Goal: Information Seeking & Learning: Learn about a topic

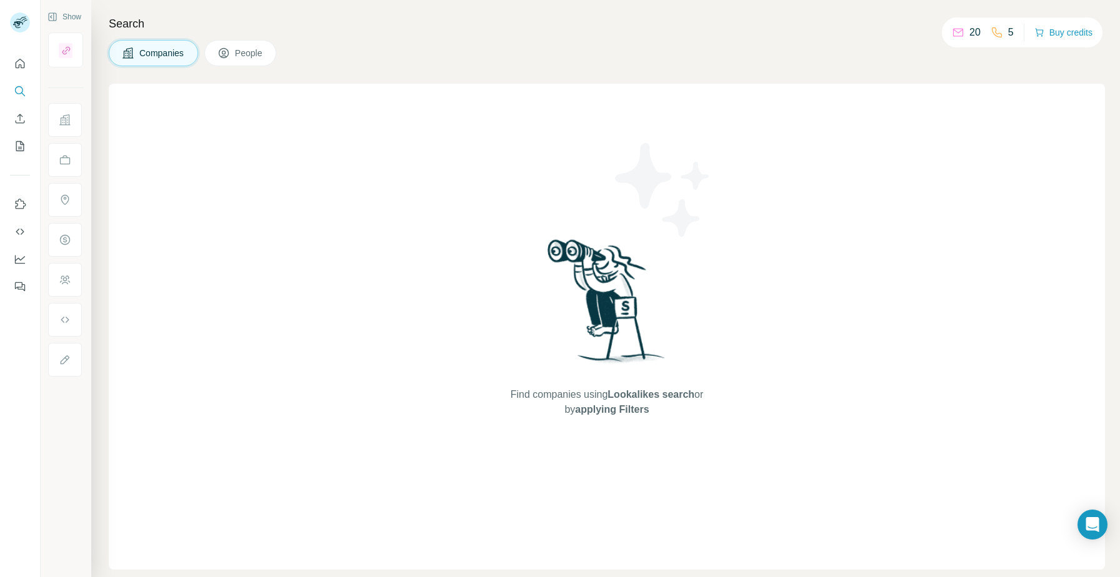
click at [263, 69] on div "Search Companies People Find companies using Lookalikes search or by applying F…" at bounding box center [605, 288] width 1029 height 577
click at [242, 52] on span "People" at bounding box center [249, 53] width 29 height 12
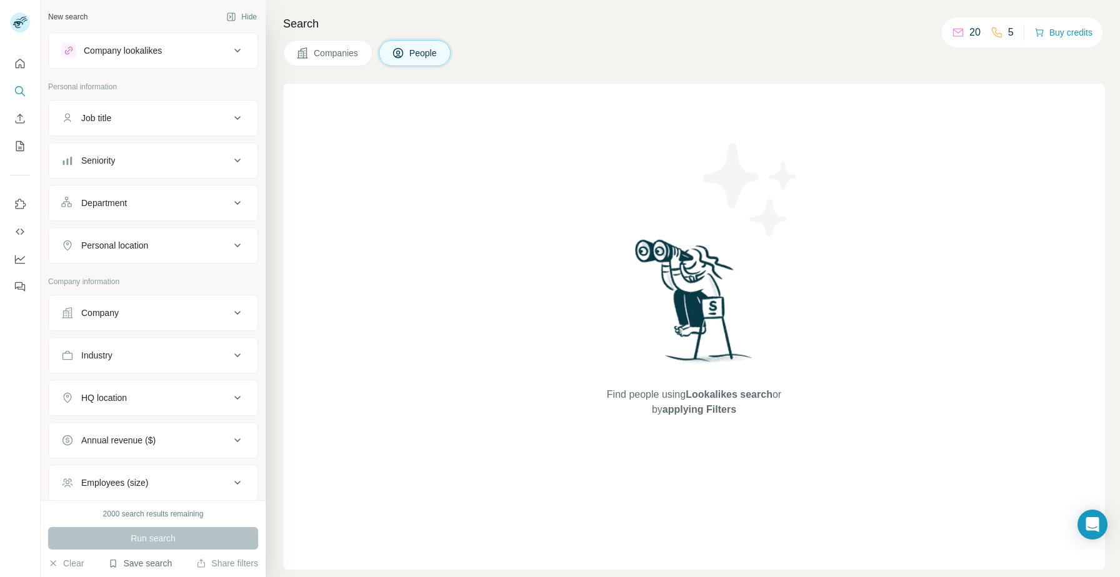
click at [147, 561] on button "Save search" at bounding box center [140, 563] width 64 height 12
click at [139, 112] on div "Job title" at bounding box center [145, 118] width 169 height 12
click at [215, 276] on button "Personal location" at bounding box center [153, 283] width 209 height 30
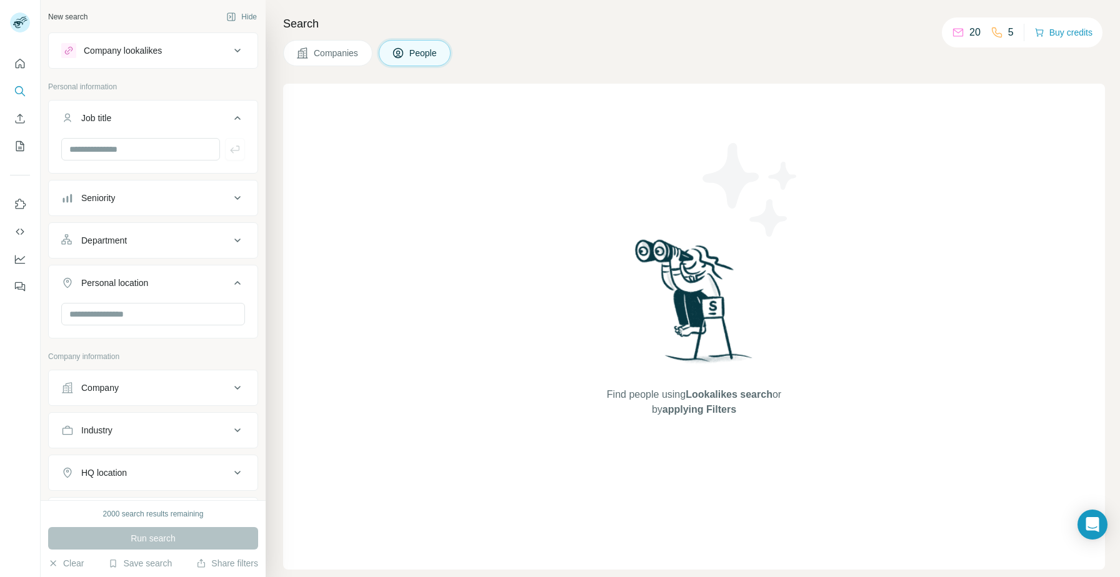
click at [217, 275] on button "Personal location" at bounding box center [153, 285] width 209 height 35
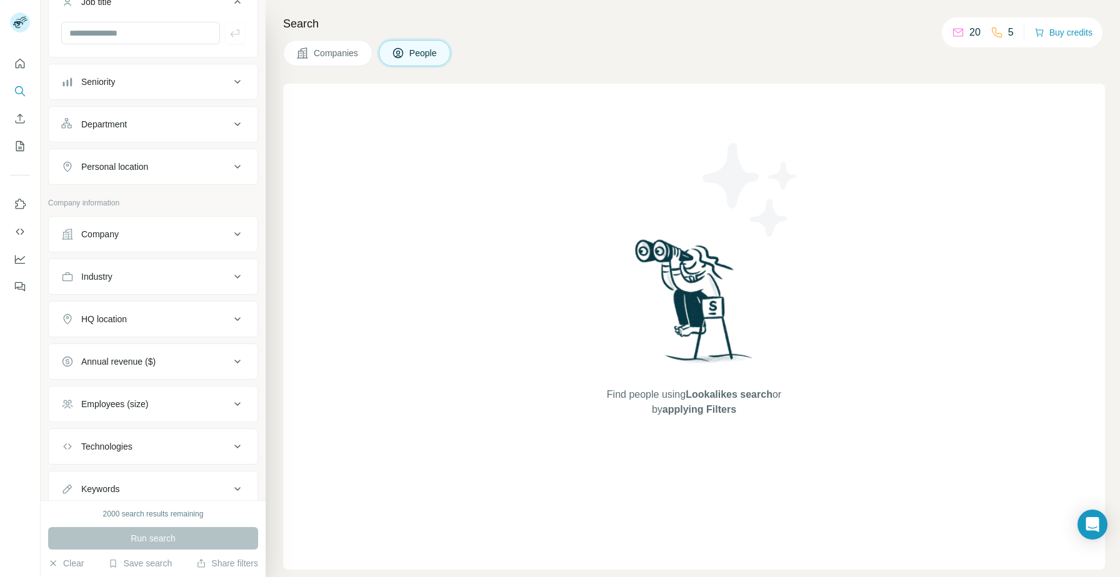
scroll to position [125, 0]
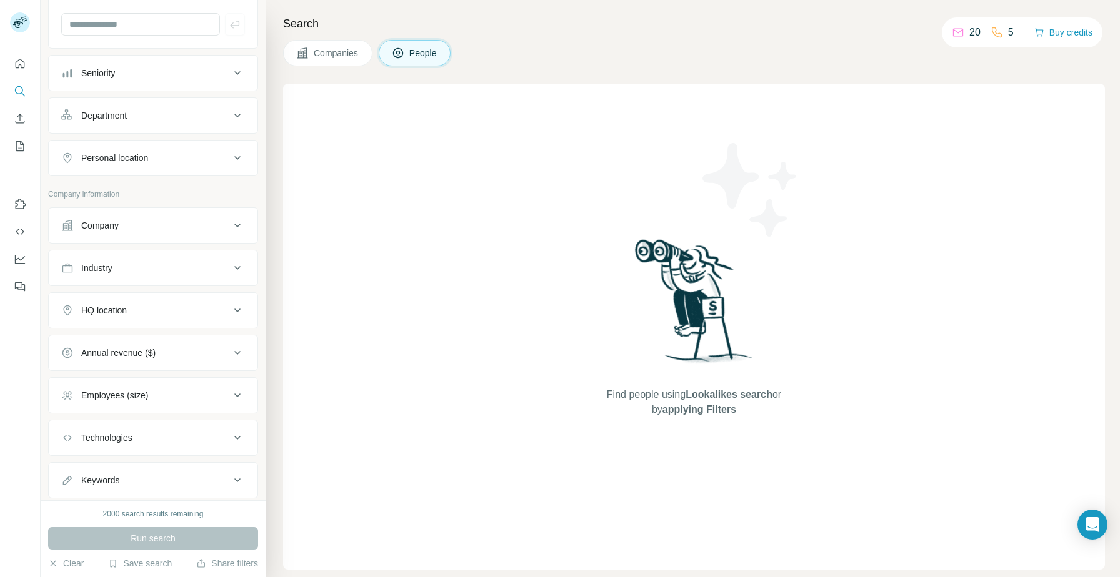
click at [159, 313] on div "HQ location" at bounding box center [145, 310] width 169 height 12
click at [119, 342] on input "text" at bounding box center [153, 342] width 184 height 22
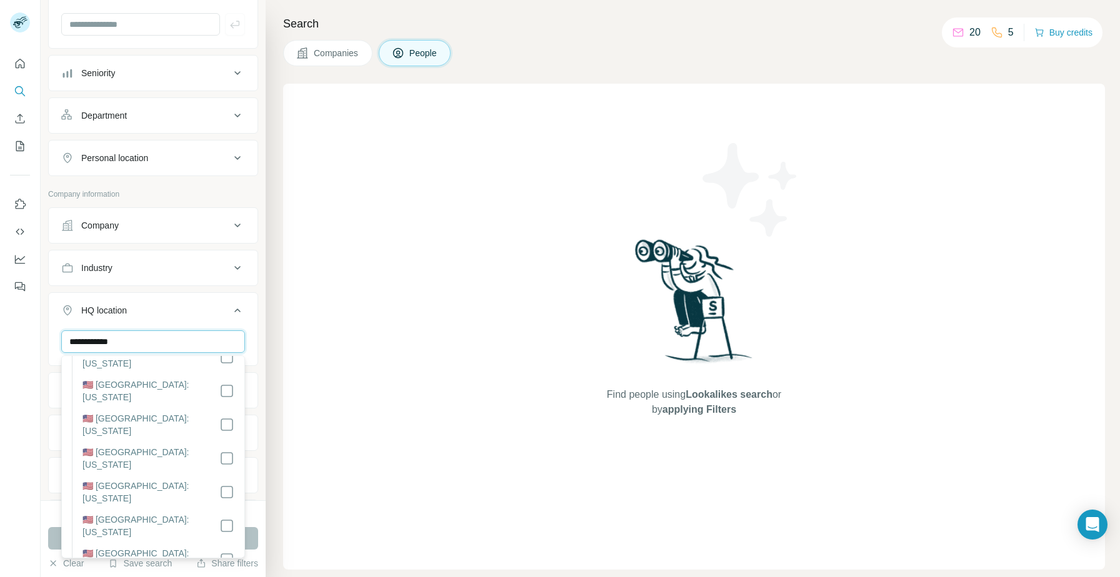
scroll to position [796, 0]
type input "**********"
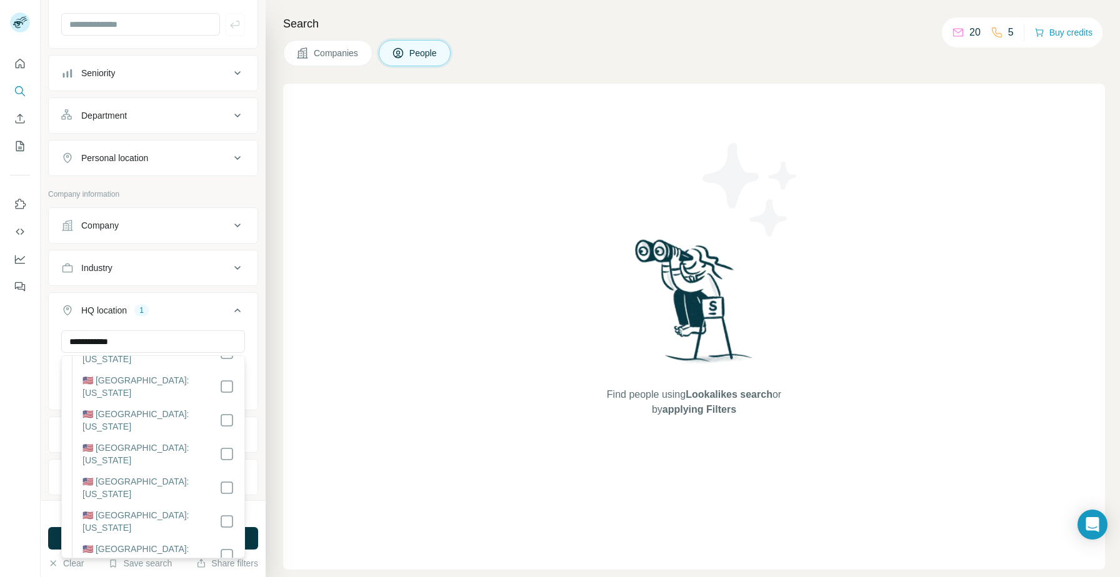
scroll to position [837, 0]
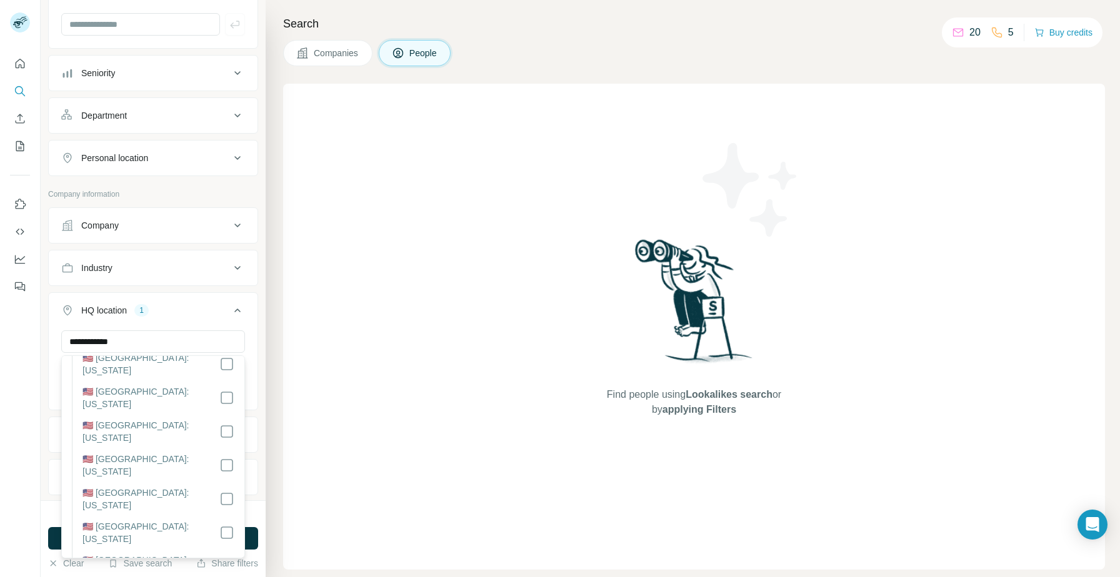
click at [175, 247] on ul "**********" at bounding box center [153, 393] width 210 height 373
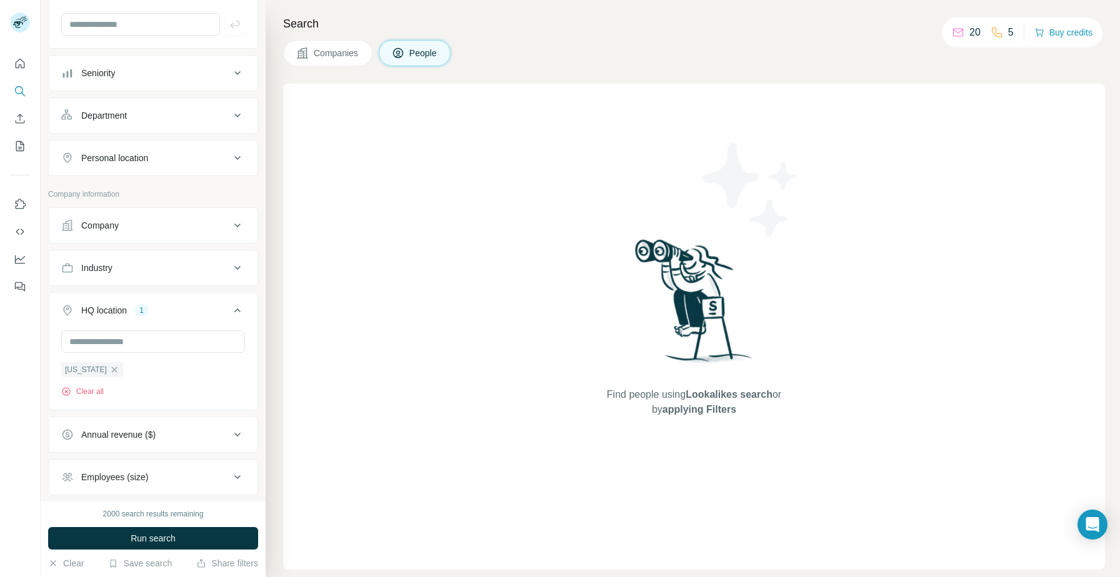
click at [174, 273] on div "Industry" at bounding box center [145, 268] width 169 height 12
click at [153, 302] on input at bounding box center [146, 299] width 154 height 14
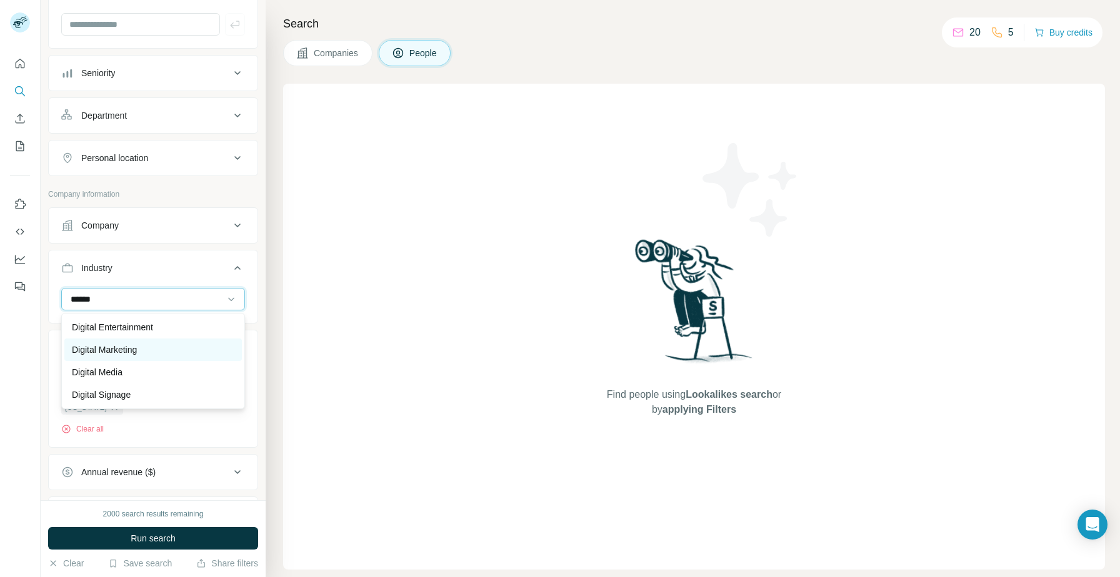
type input "******"
click at [166, 354] on div "Digital Marketing" at bounding box center [153, 350] width 162 height 12
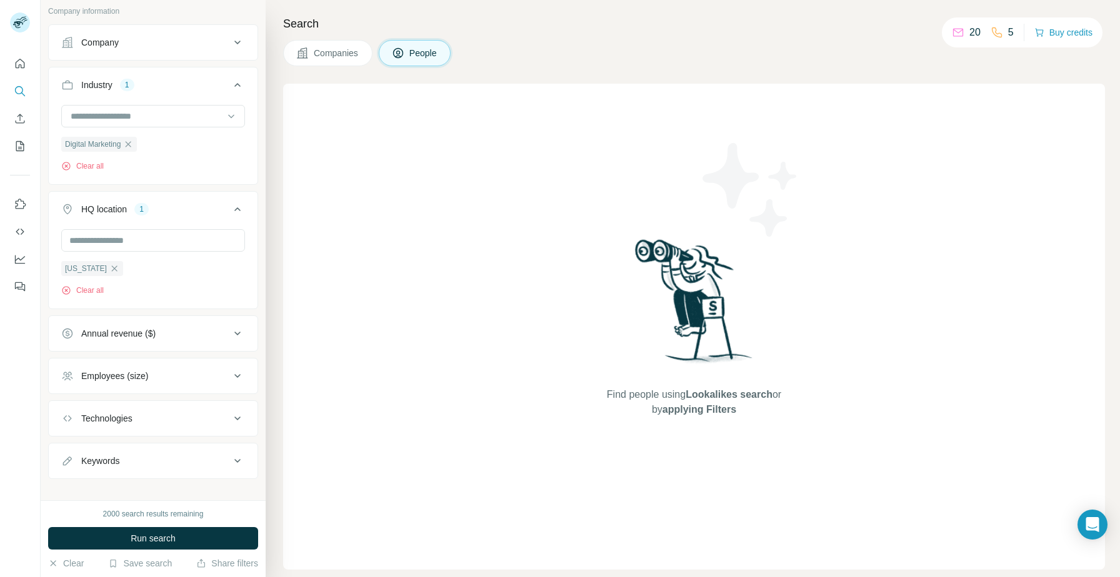
scroll to position [322, 0]
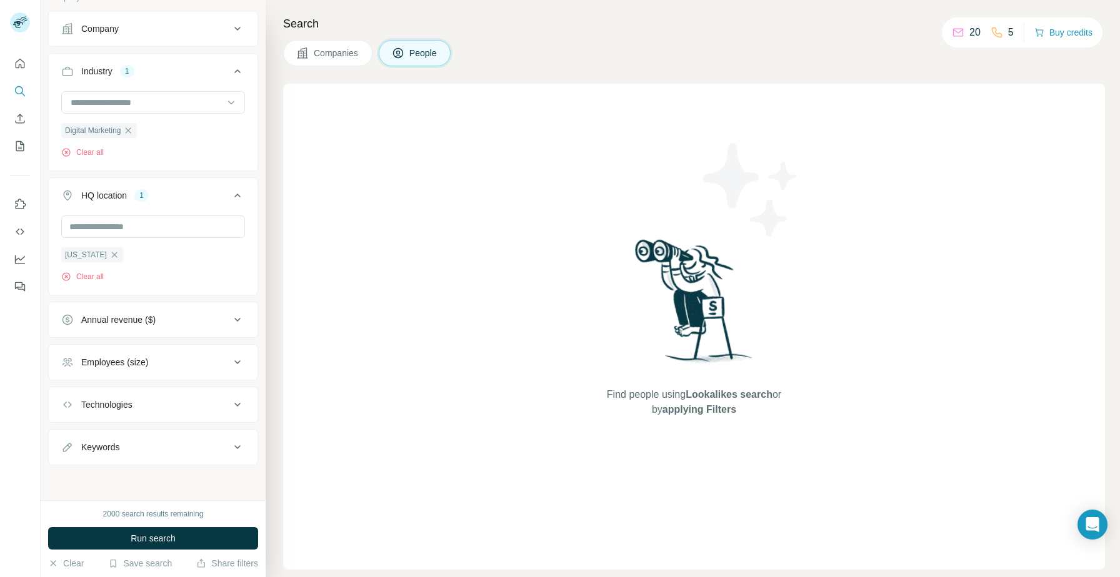
click at [344, 53] on span "Companies" at bounding box center [337, 53] width 46 height 12
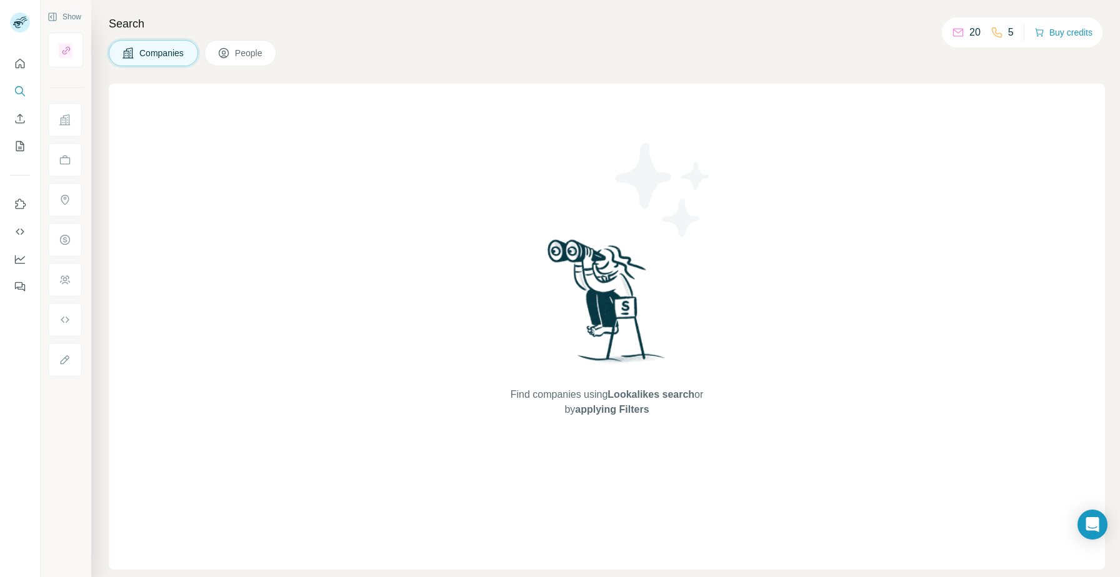
scroll to position [0, 0]
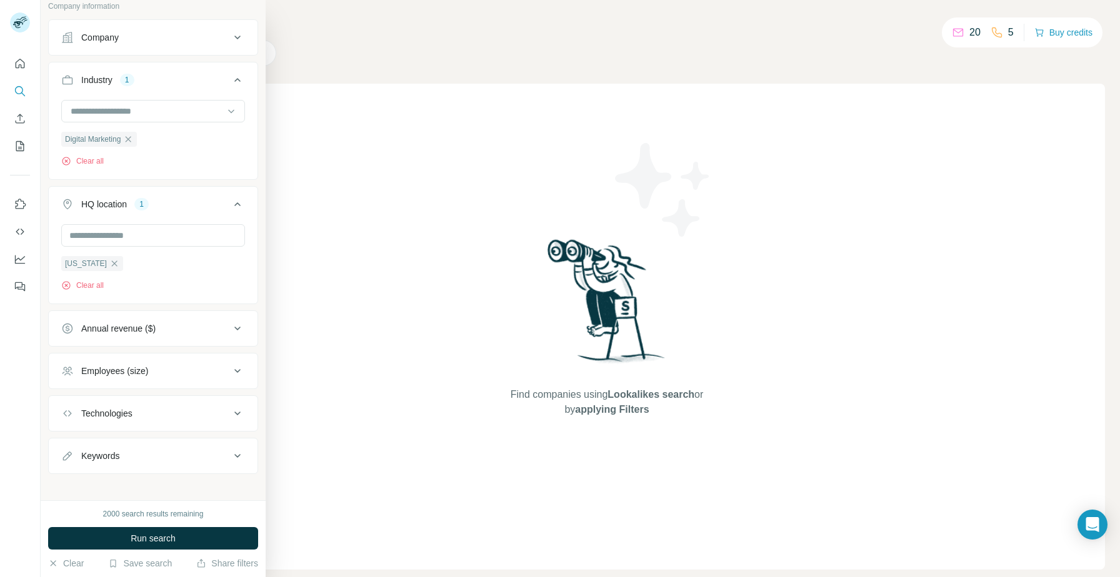
scroll to position [89, 0]
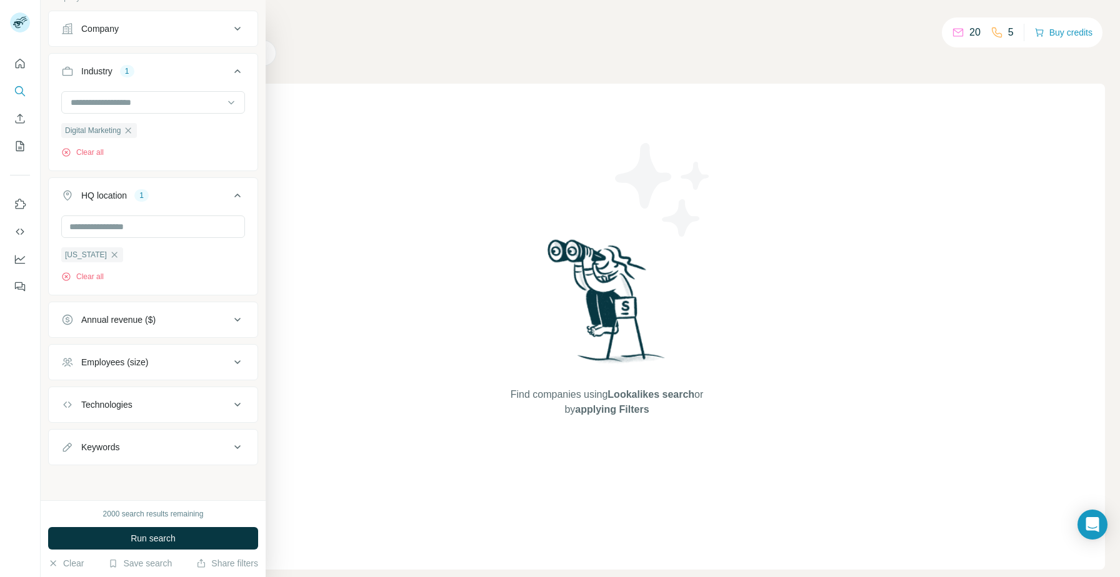
click at [176, 374] on button "Employees (size)" at bounding box center [153, 362] width 209 height 30
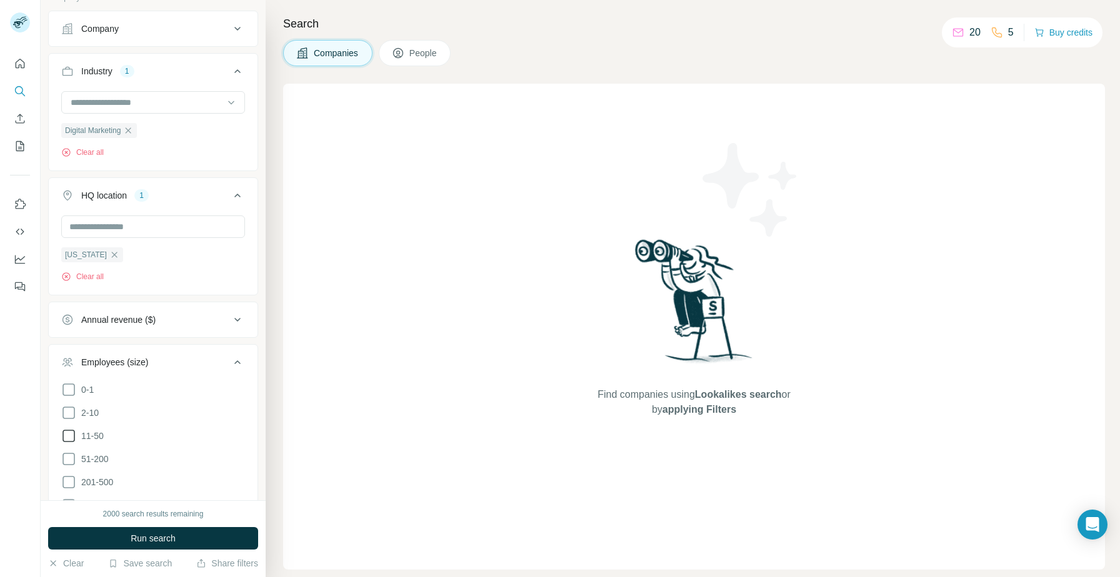
click at [72, 434] on icon at bounding box center [68, 436] width 15 height 15
click at [71, 459] on icon at bounding box center [68, 459] width 15 height 15
click at [71, 479] on icon at bounding box center [68, 482] width 15 height 15
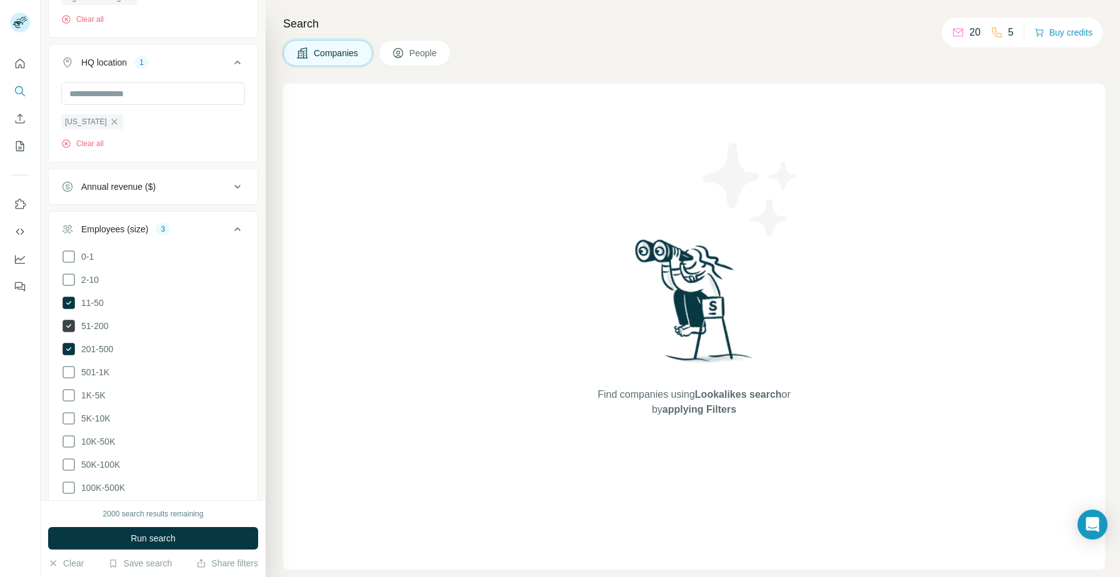
scroll to position [389, 0]
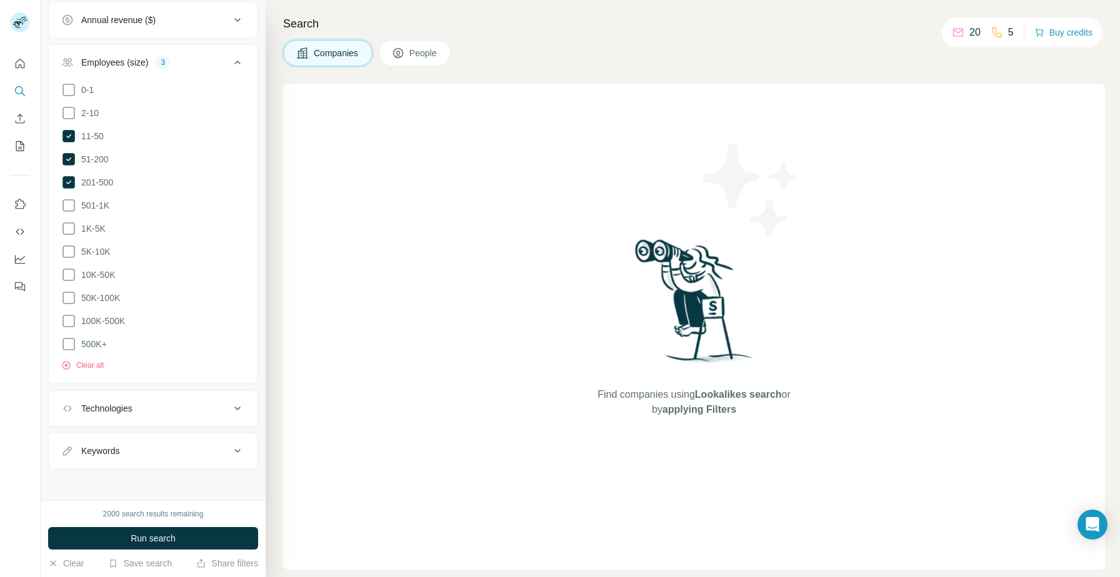
click at [147, 445] on div "Keywords" at bounding box center [145, 451] width 169 height 12
click at [144, 480] on input "text" at bounding box center [140, 482] width 159 height 22
type input "***"
click at [179, 536] on button "Run search" at bounding box center [153, 538] width 210 height 22
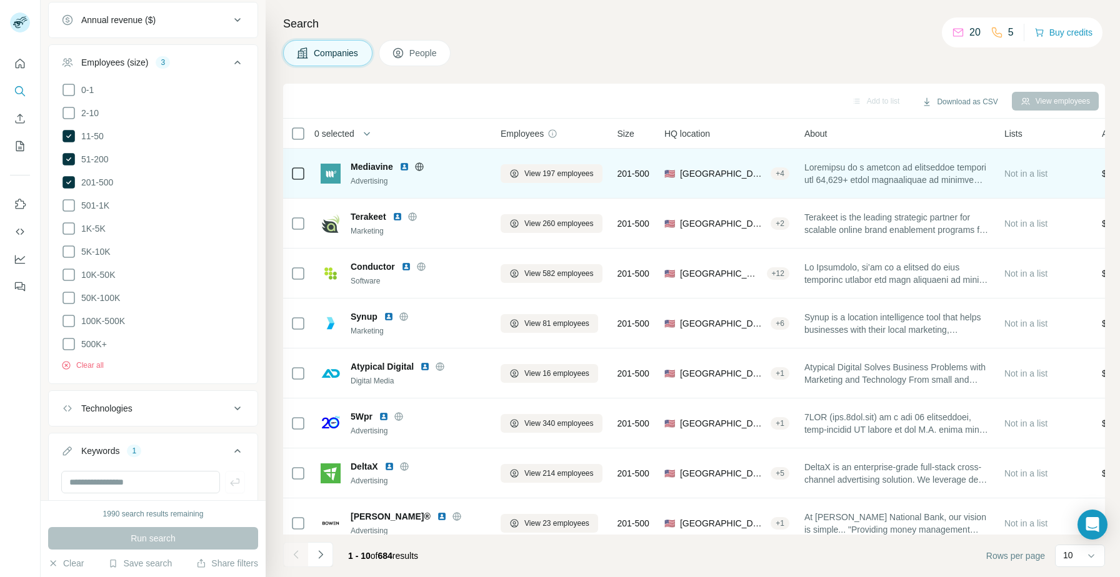
click at [402, 166] on img at bounding box center [404, 167] width 10 height 10
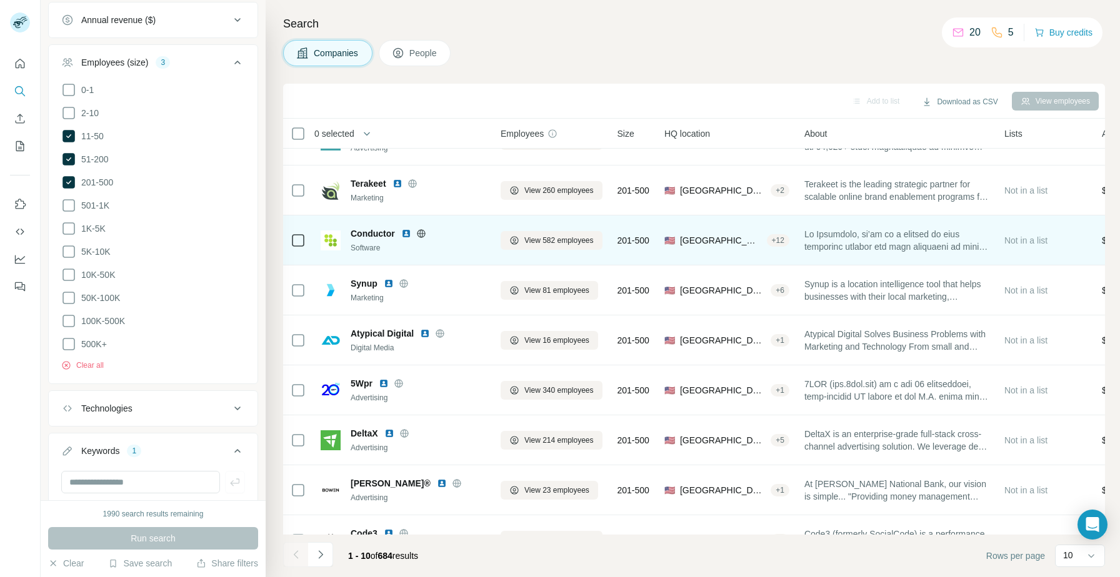
scroll to position [60, 0]
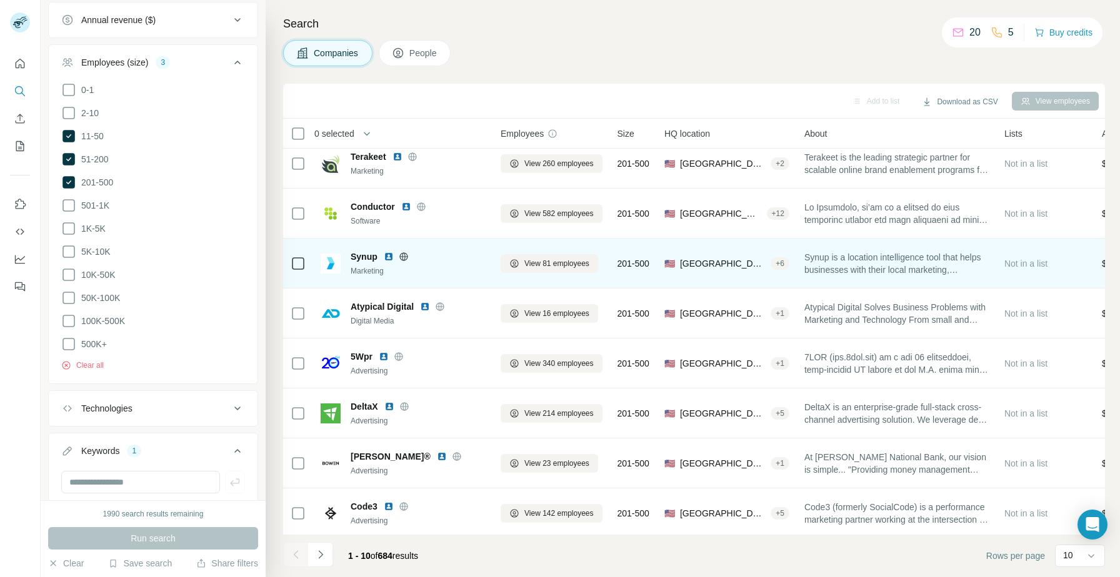
click at [390, 257] on img at bounding box center [389, 257] width 10 height 10
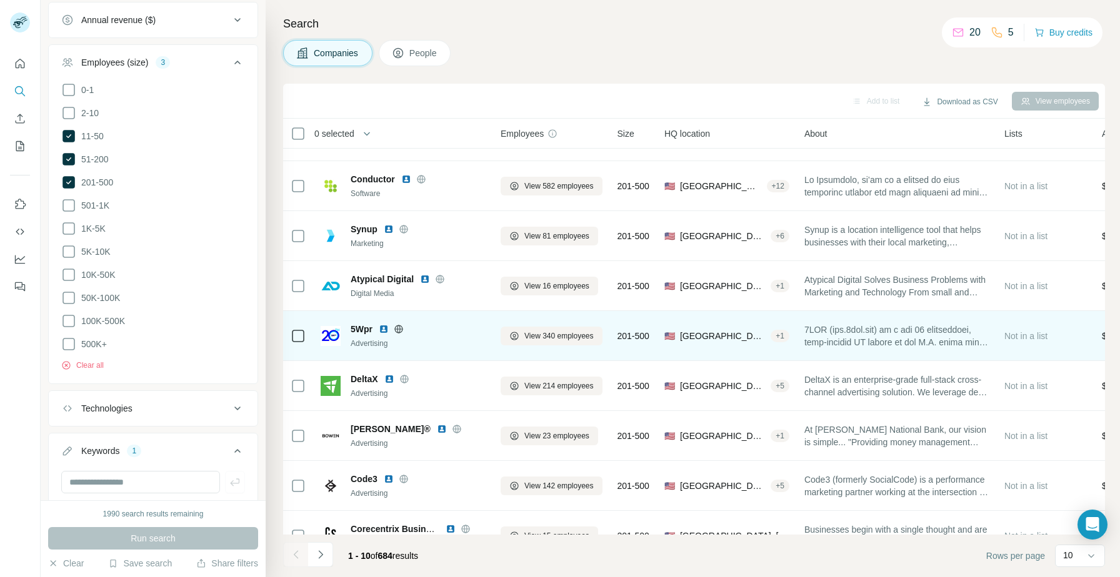
scroll to position [114, 0]
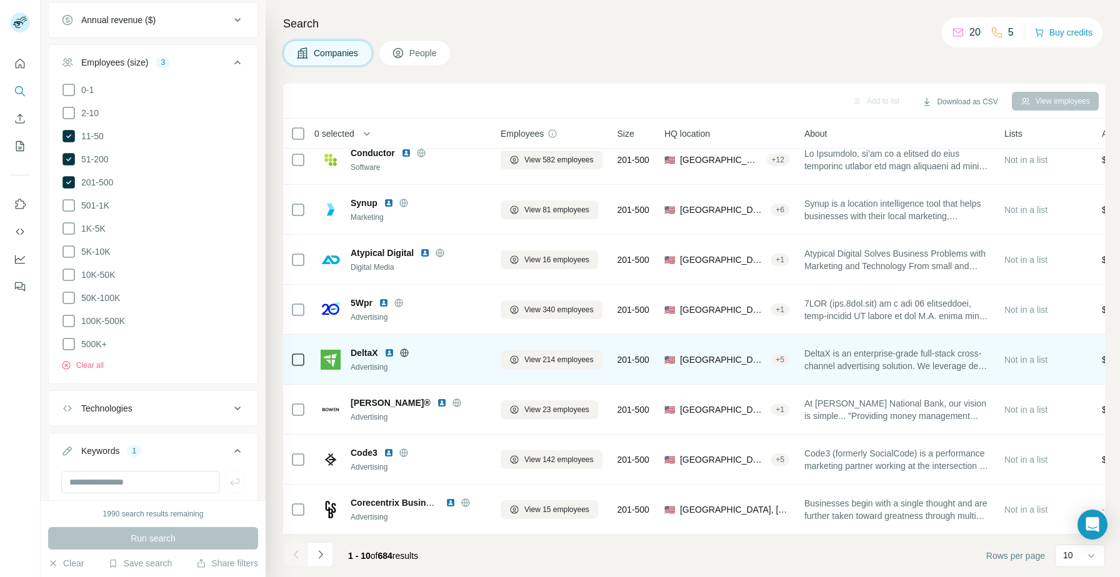
click at [389, 351] on img at bounding box center [389, 353] width 10 height 10
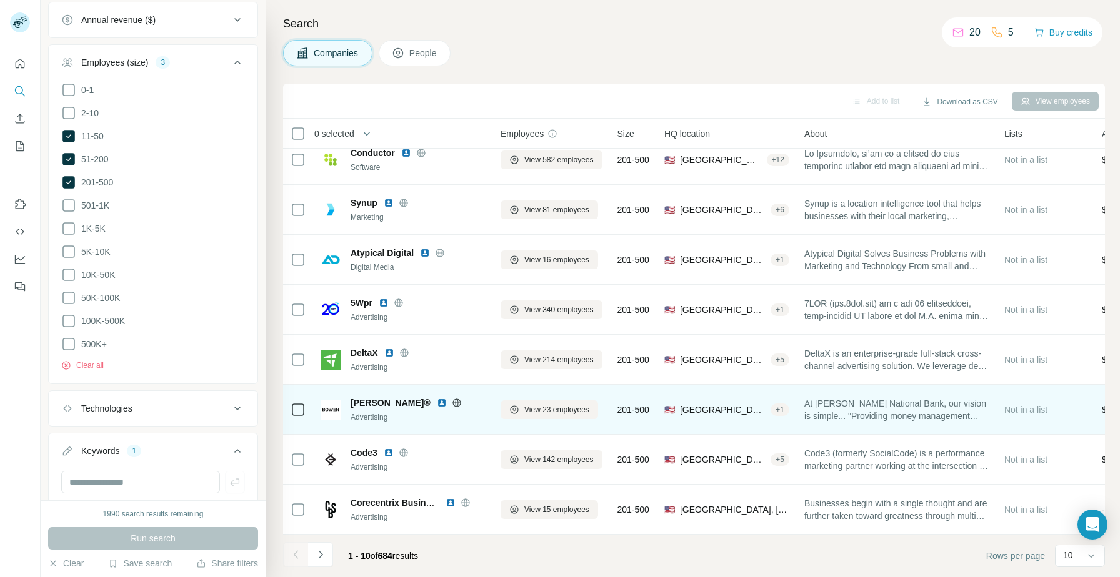
click at [437, 401] on img at bounding box center [442, 403] width 10 height 10
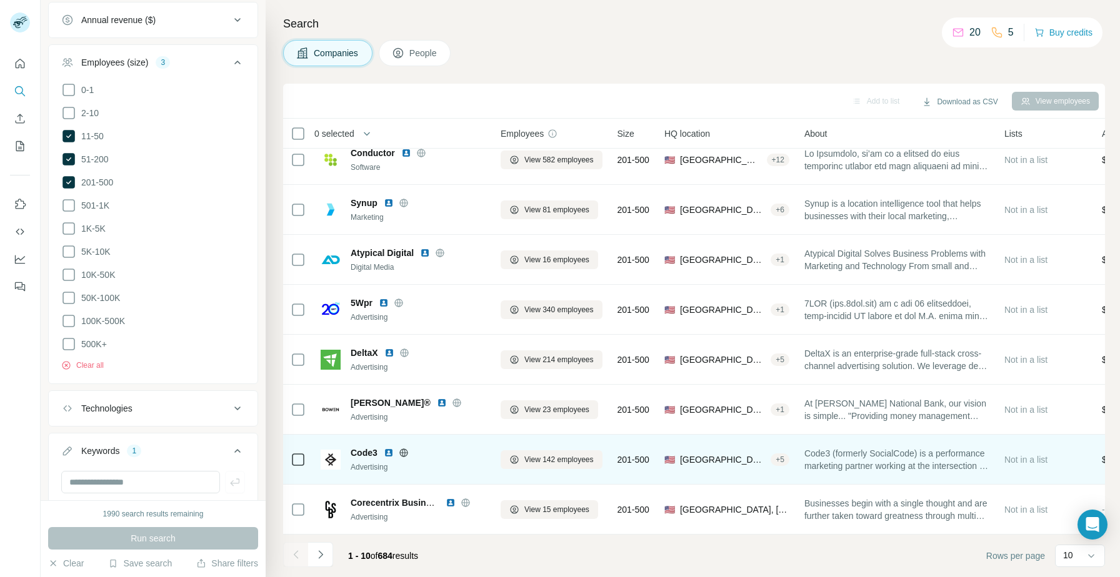
click at [391, 452] on img at bounding box center [389, 453] width 10 height 10
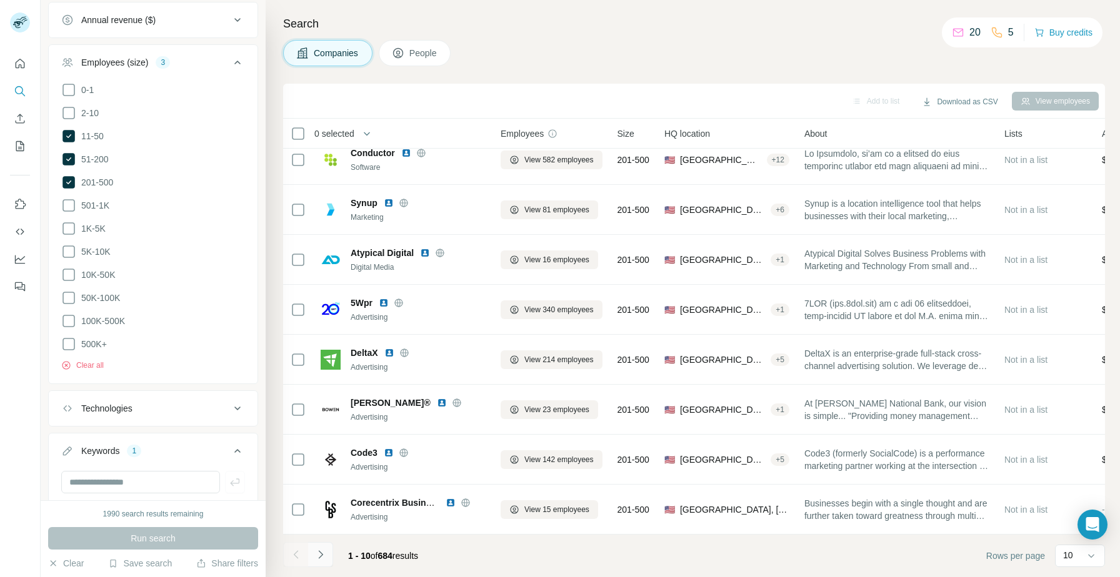
click at [326, 555] on icon "Navigate to next page" at bounding box center [320, 555] width 12 height 12
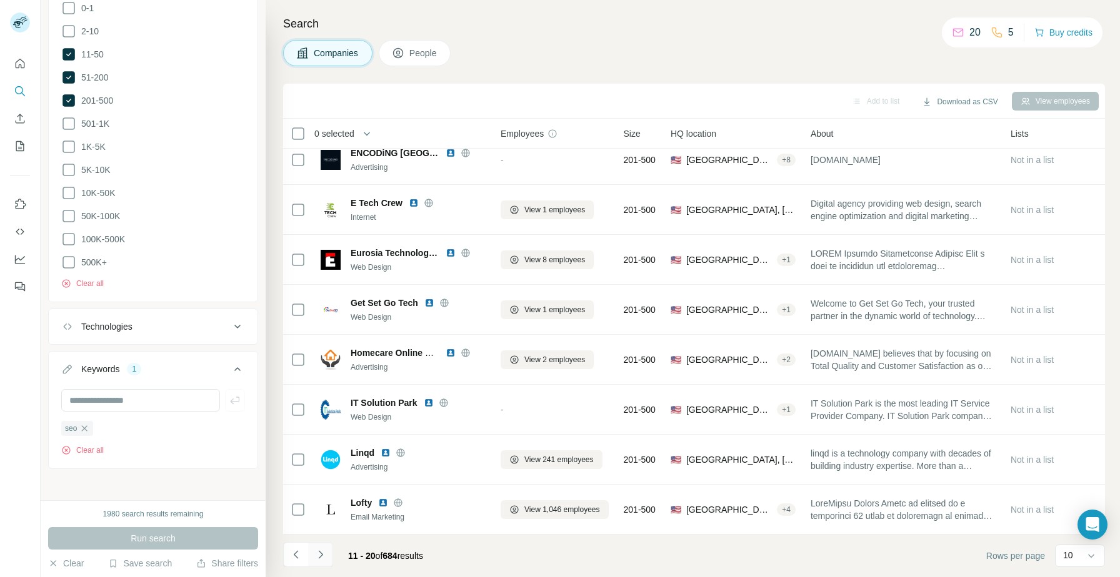
click at [321, 557] on icon "Navigate to next page" at bounding box center [320, 555] width 12 height 12
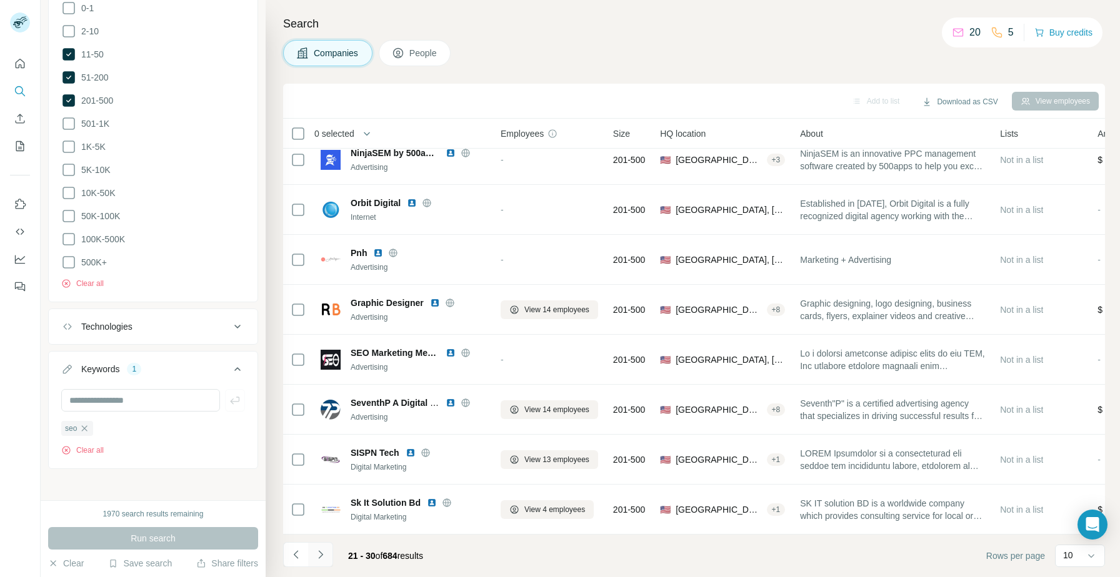
click at [317, 549] on icon "Navigate to next page" at bounding box center [320, 555] width 12 height 12
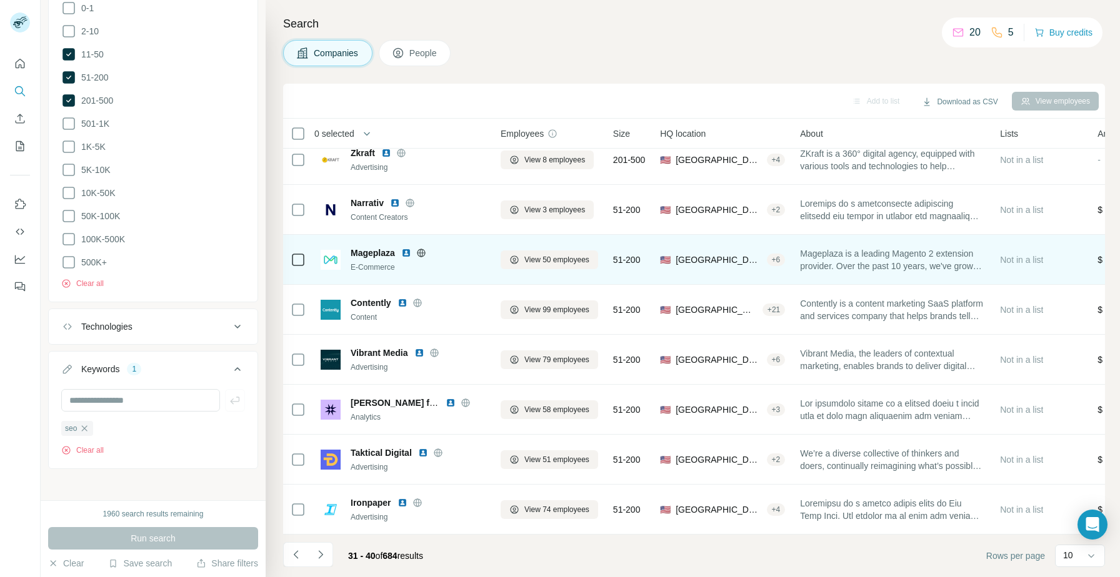
click at [408, 254] on img at bounding box center [406, 253] width 10 height 10
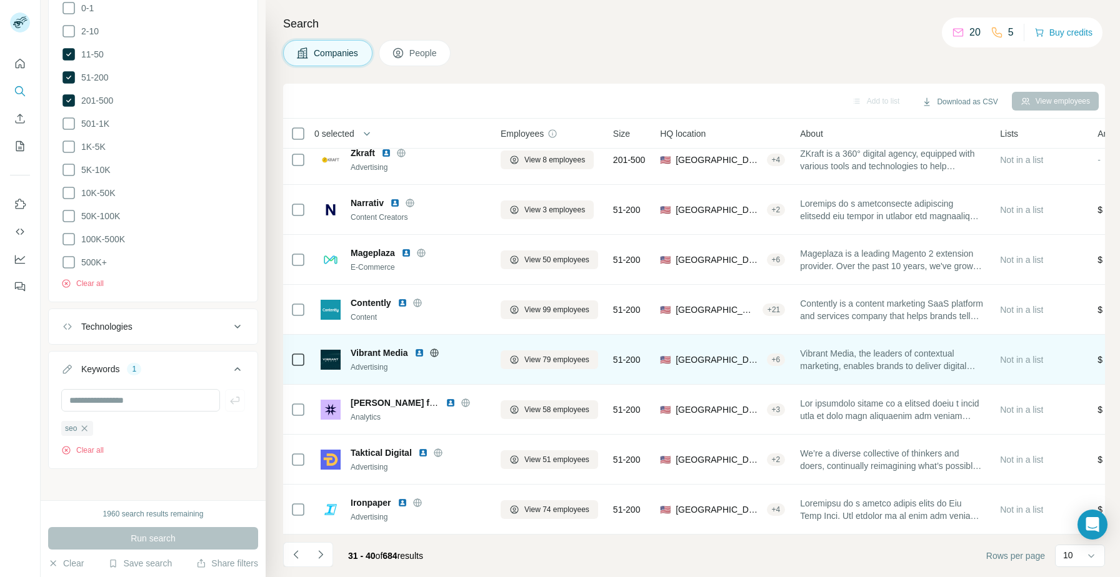
click at [419, 354] on img at bounding box center [419, 353] width 10 height 10
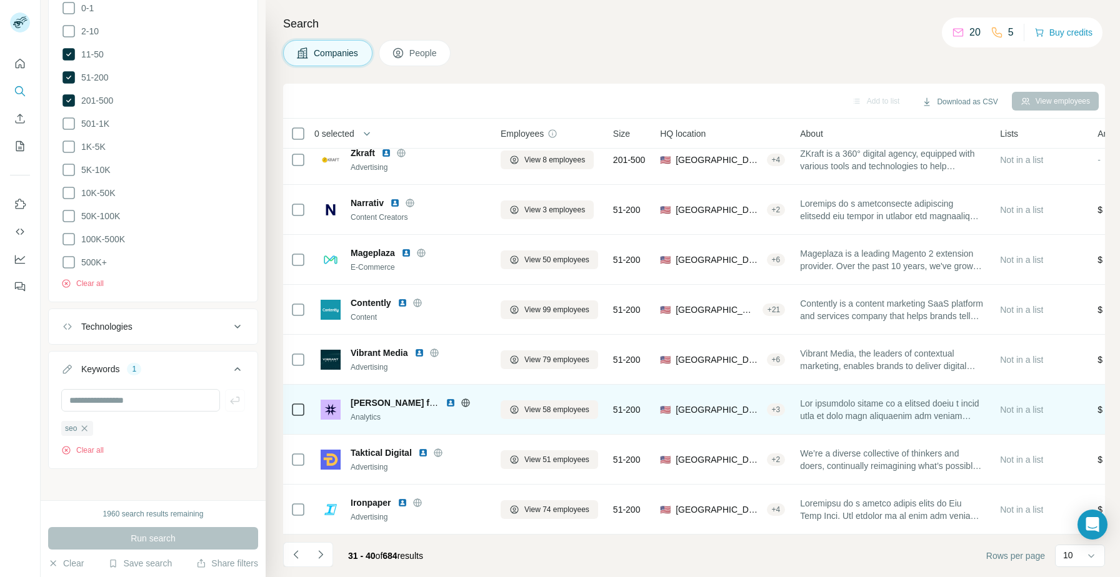
click at [451, 402] on img at bounding box center [451, 403] width 10 height 10
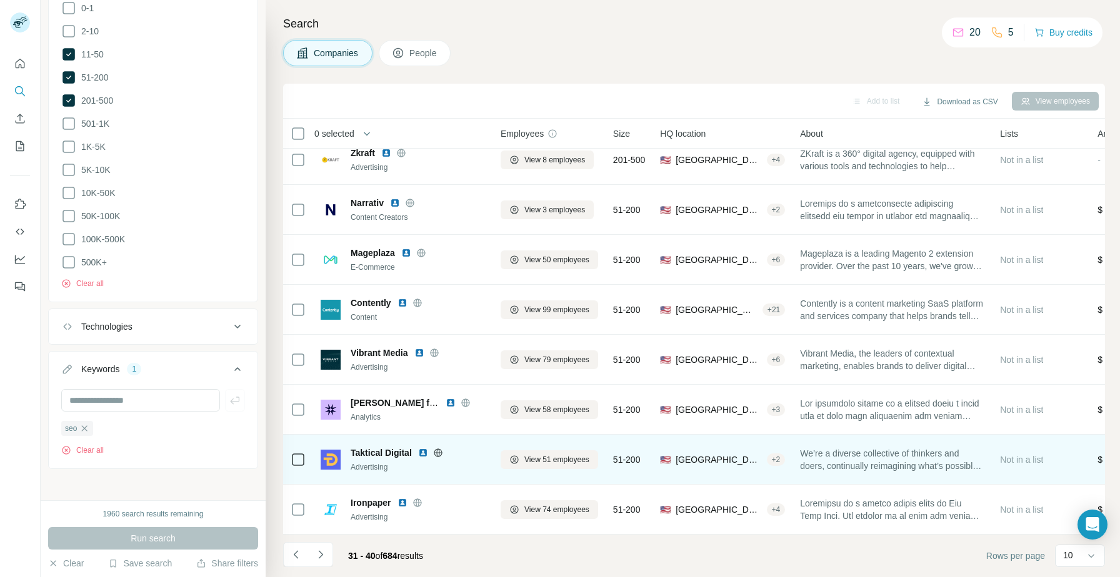
click at [422, 454] on img at bounding box center [423, 453] width 10 height 10
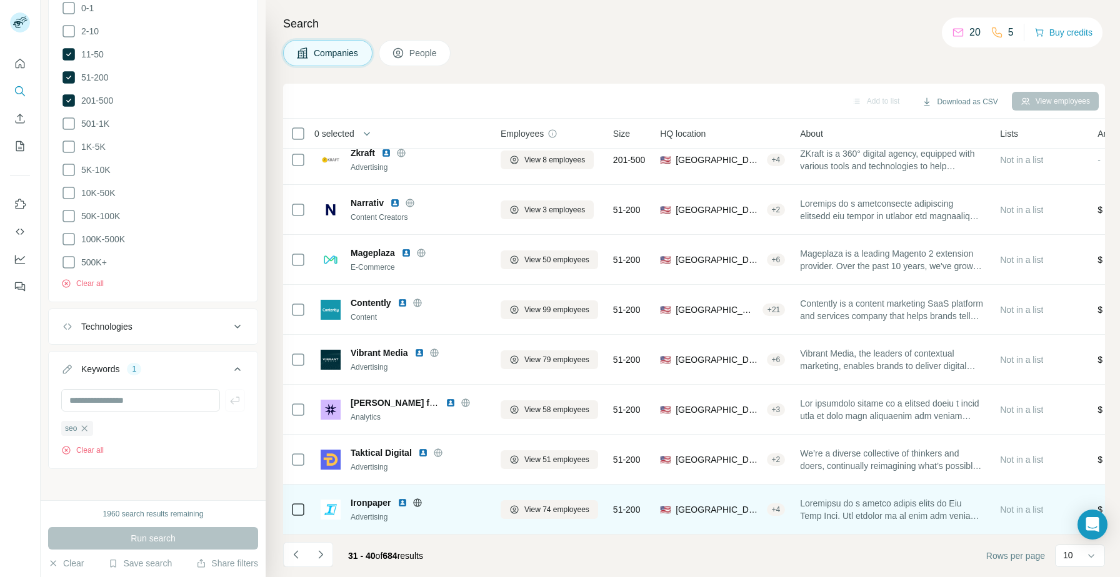
click at [405, 504] on img at bounding box center [402, 503] width 10 height 10
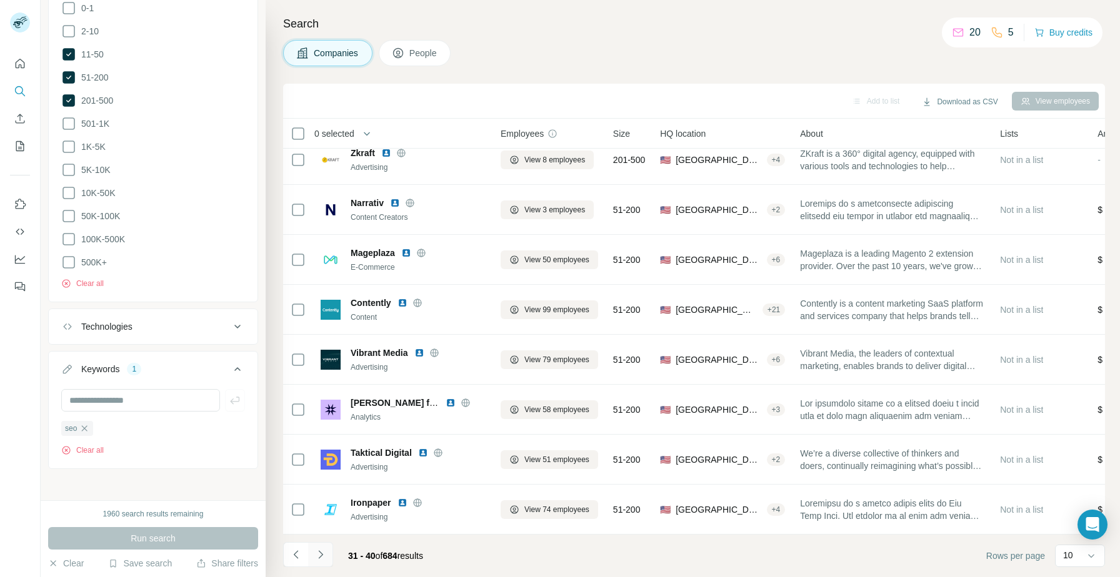
click at [316, 556] on icon "Navigate to next page" at bounding box center [320, 555] width 12 height 12
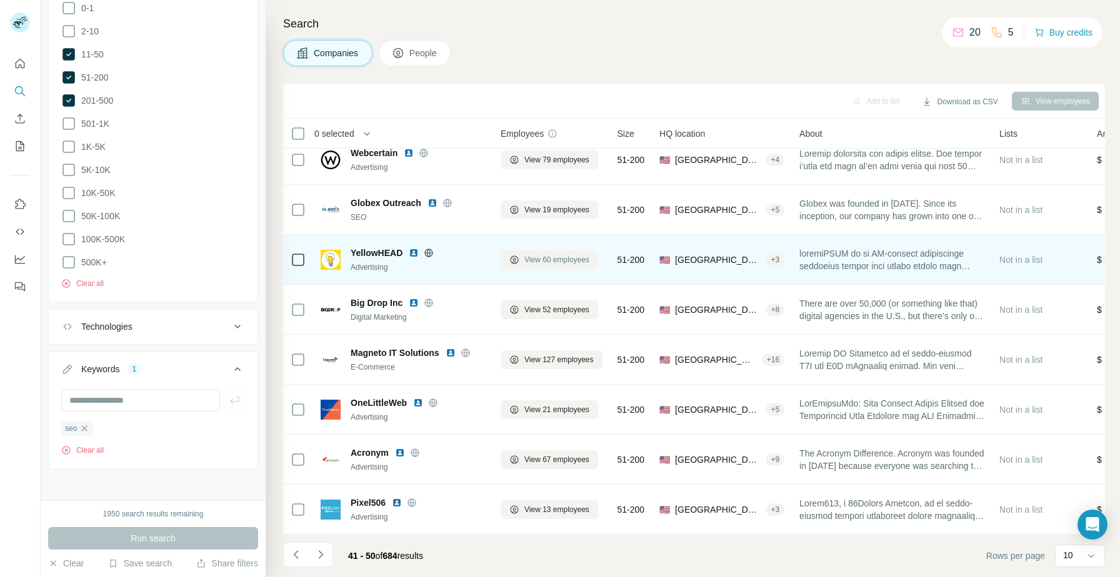
scroll to position [0, 0]
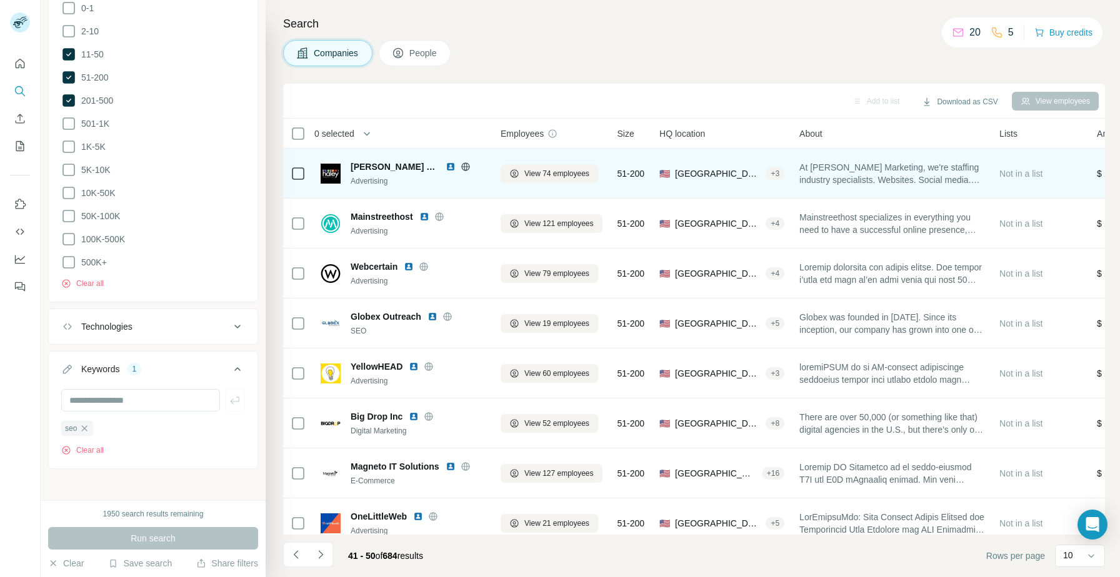
click at [446, 167] on img at bounding box center [451, 167] width 10 height 10
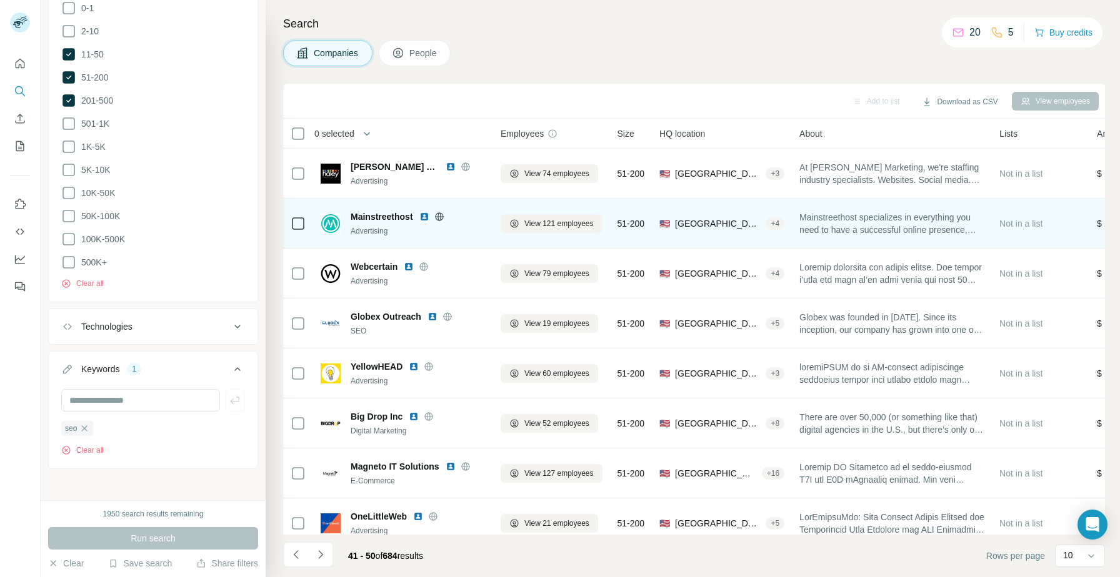
click at [426, 218] on img at bounding box center [424, 217] width 10 height 10
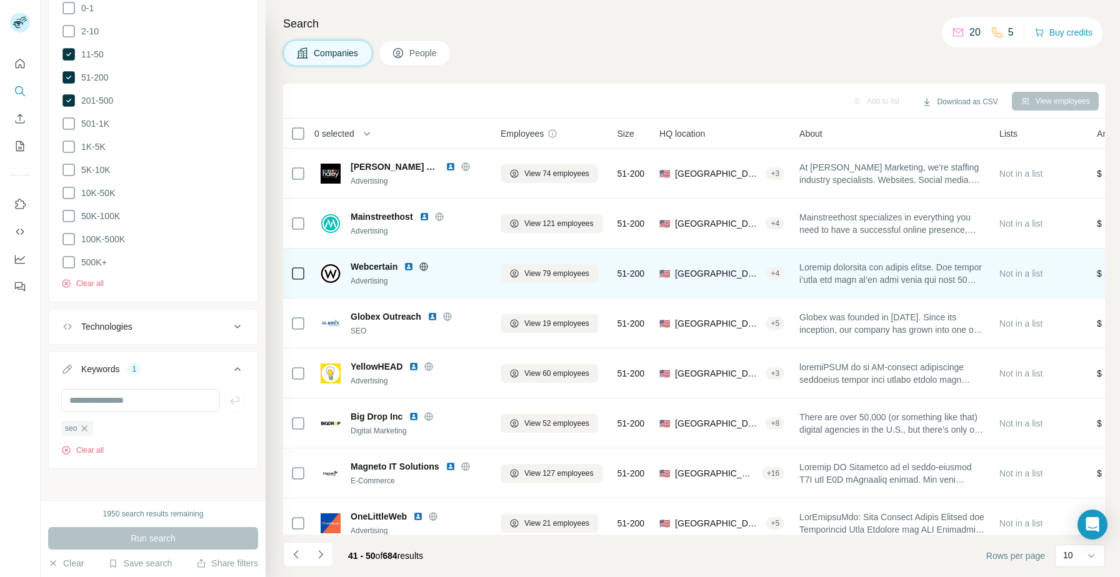
click at [407, 266] on img at bounding box center [409, 267] width 10 height 10
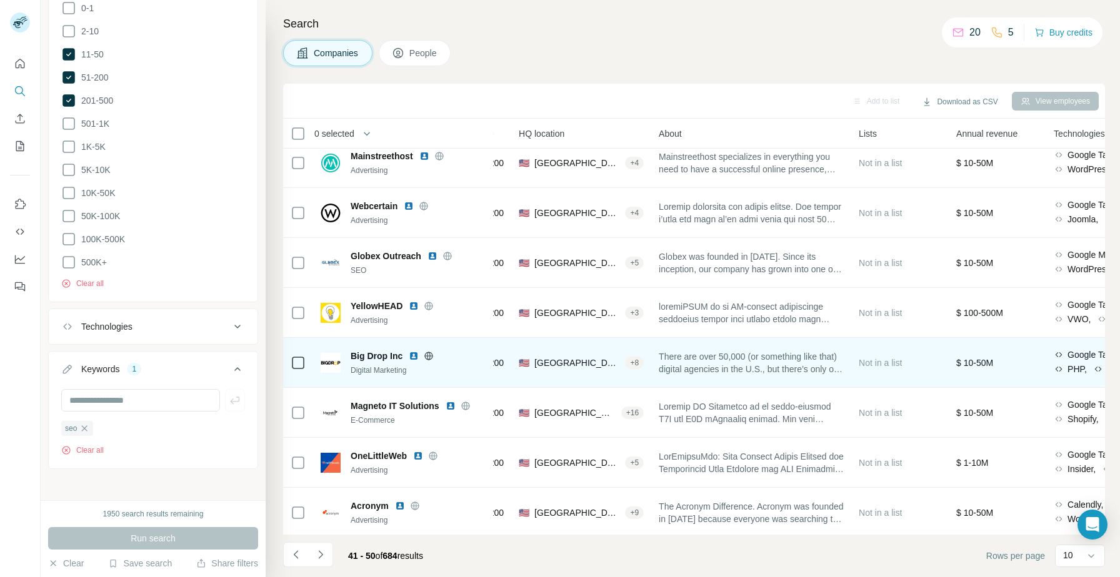
scroll to position [61, 0]
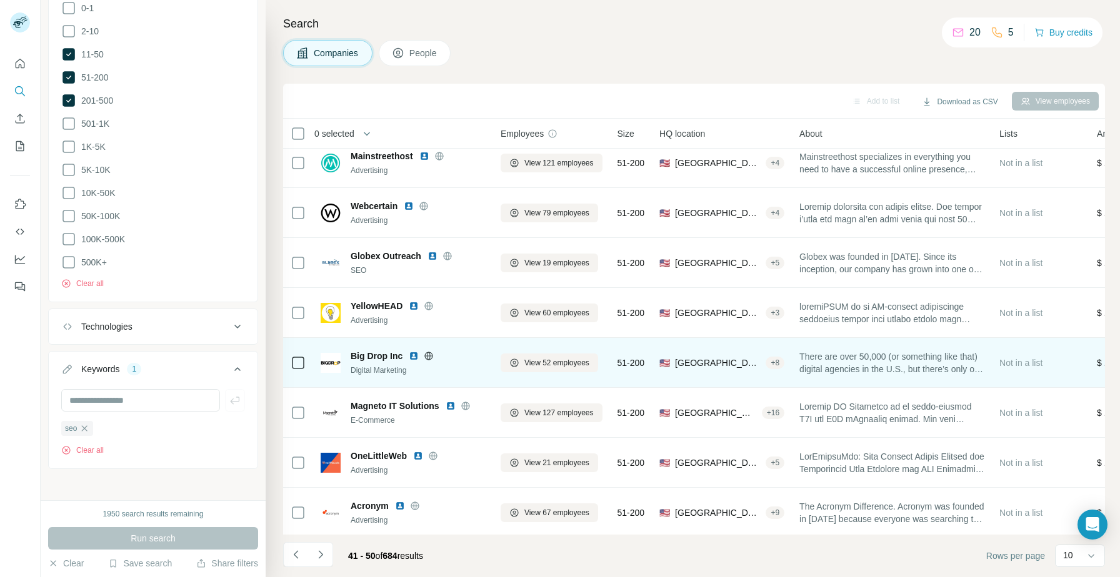
click at [414, 356] on img at bounding box center [414, 356] width 10 height 10
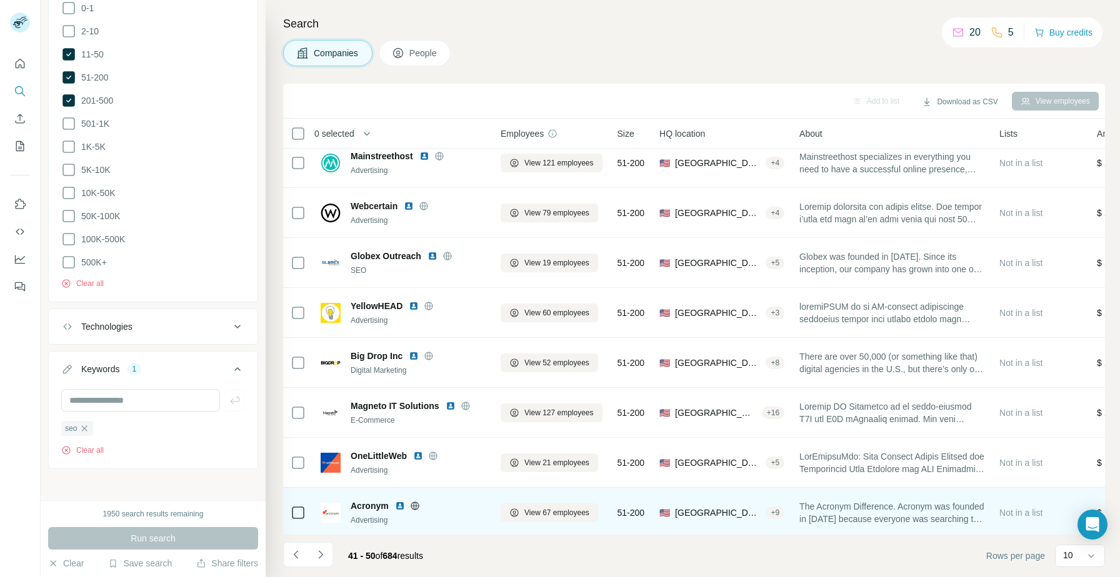
click at [399, 508] on img at bounding box center [400, 506] width 10 height 10
